Goal: Participate in discussion: Engage in conversation with other users on a specific topic

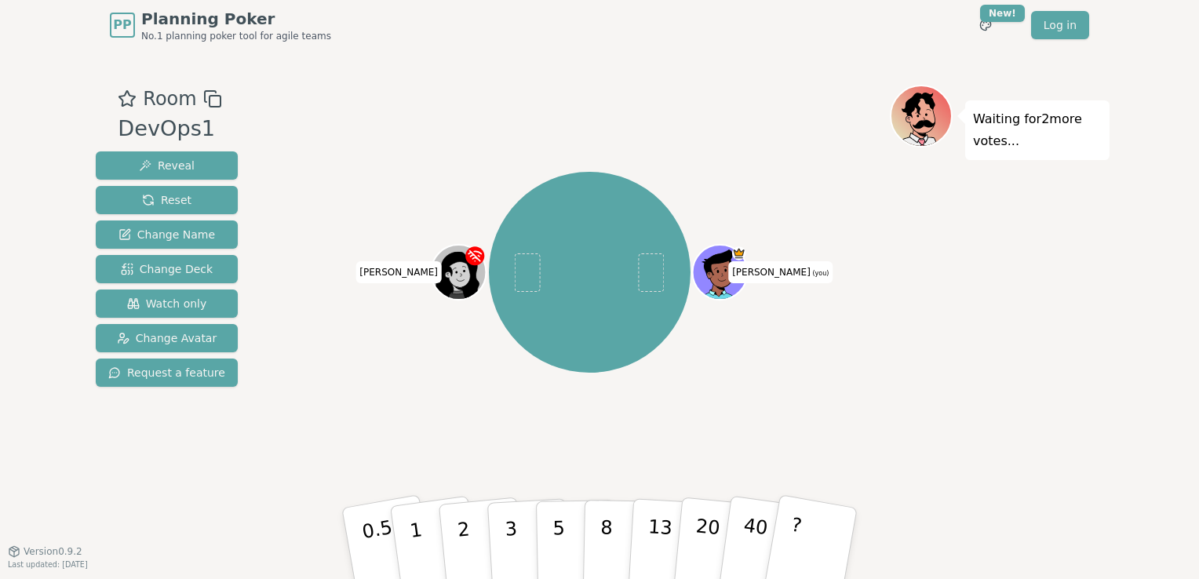
click at [720, 111] on div at bounding box center [590, 99] width 600 height 28
drag, startPoint x: 414, startPoint y: 530, endPoint x: 388, endPoint y: 434, distance: 99.9
click at [388, 434] on div "Room DevOps1 Reveal Reset Change Name Change Deck Watch only Change Avatar Requ…" at bounding box center [599, 301] width 1020 height 432
click at [408, 531] on button "1" at bounding box center [434, 543] width 93 height 127
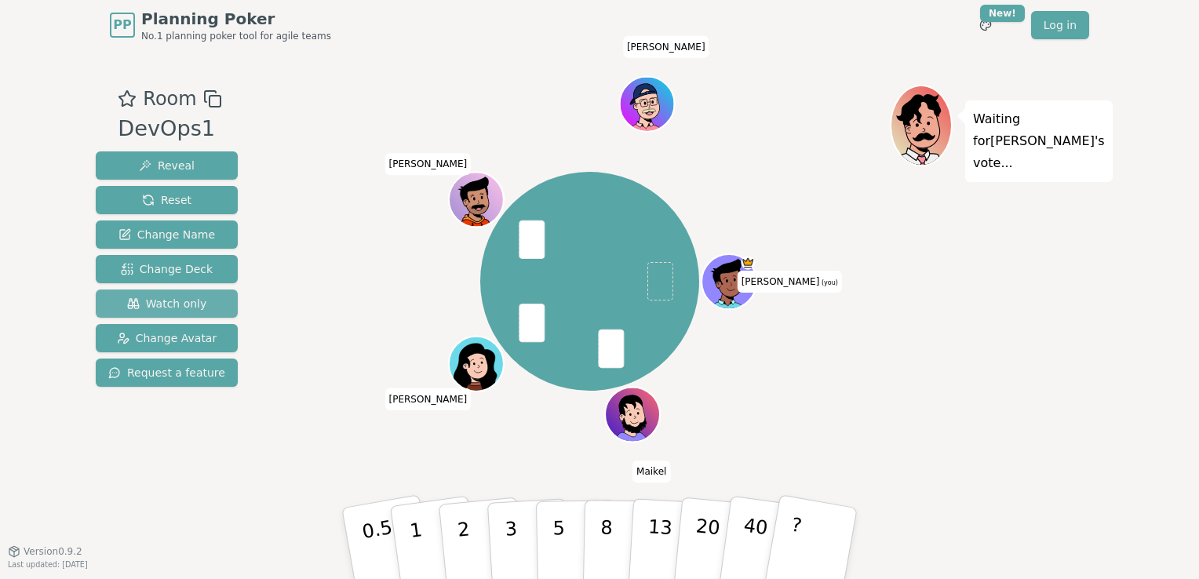
click at [166, 296] on span "Watch only" at bounding box center [167, 304] width 80 height 16
